Goal: Transaction & Acquisition: Subscribe to service/newsletter

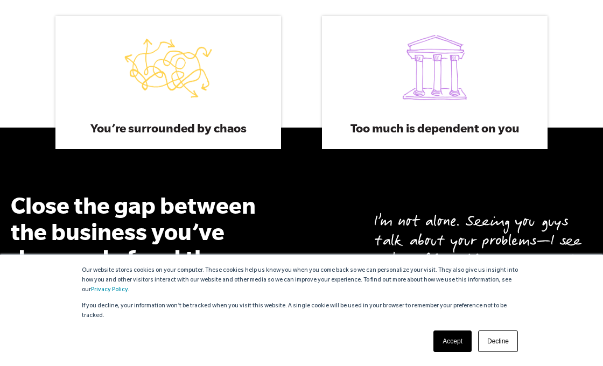
scroll to position [838, 0]
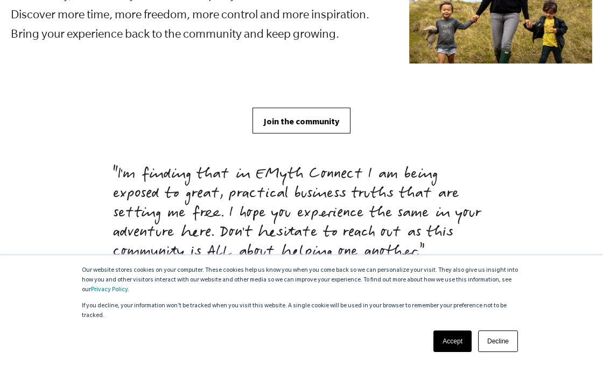
click at [329, 117] on span "Join the community" at bounding box center [301, 122] width 75 height 12
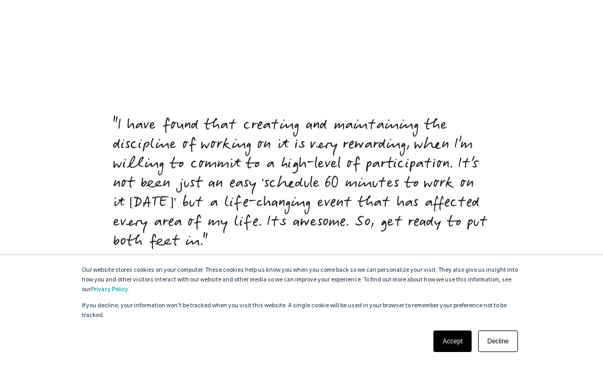
scroll to position [4479, 0]
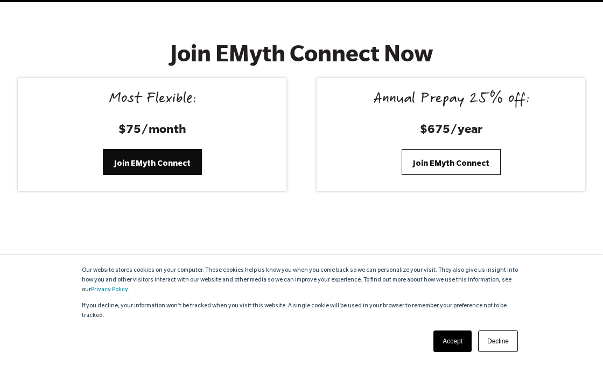
click at [436, 164] on span "Join EMyth Connect" at bounding box center [451, 163] width 76 height 12
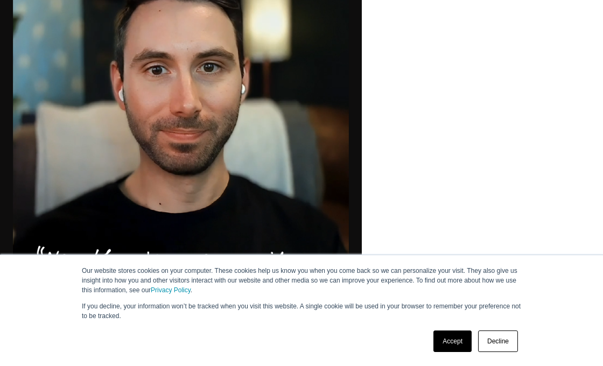
scroll to position [782, 0]
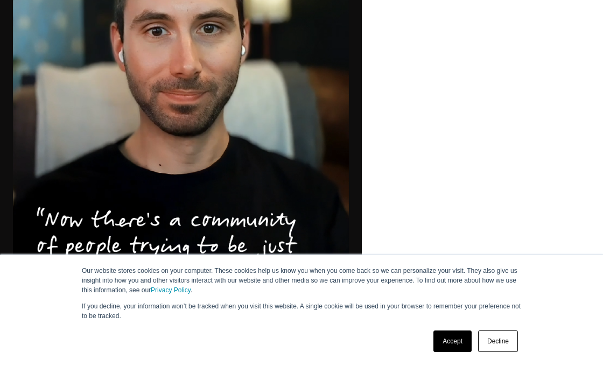
click at [462, 345] on link "Accept" at bounding box center [452, 341] width 38 height 22
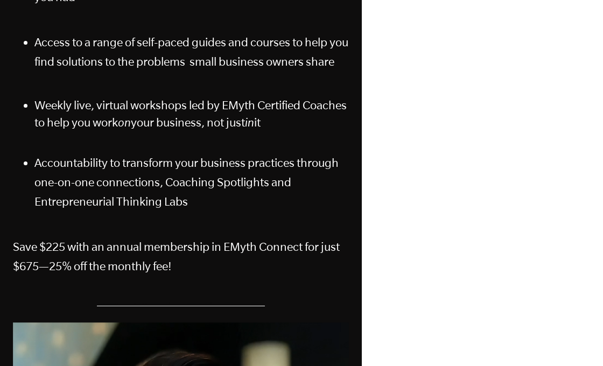
scroll to position [0, 0]
